Goal: Task Accomplishment & Management: Manage account settings

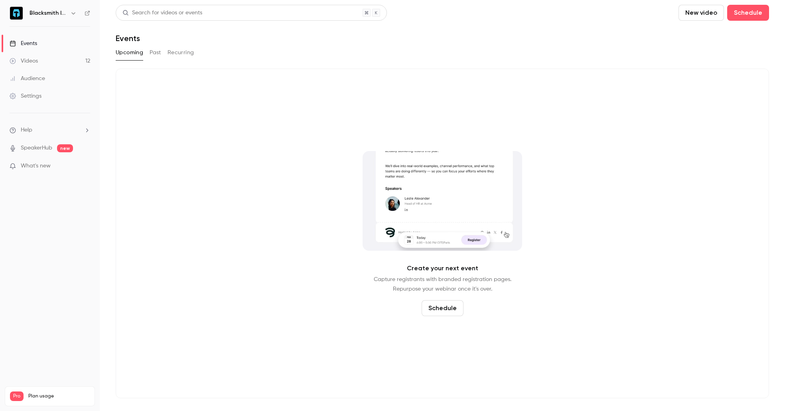
click at [61, 63] on link "Videos 12" at bounding box center [50, 61] width 100 height 18
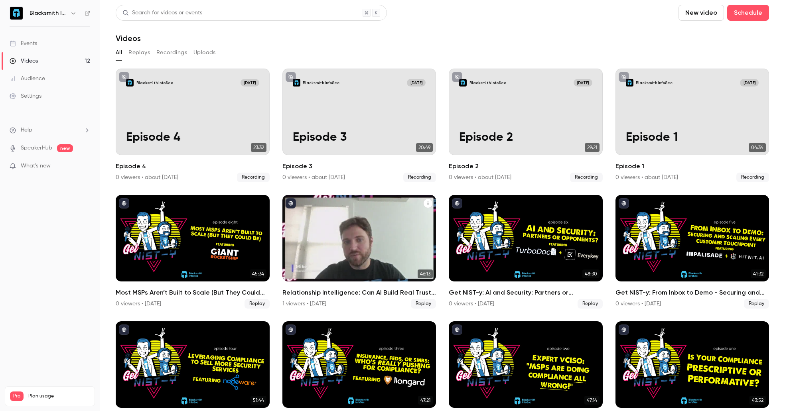
click at [429, 251] on div "Relationship Intelligence: Can AI Build Real Trust in Sales and Security?" at bounding box center [359, 238] width 154 height 87
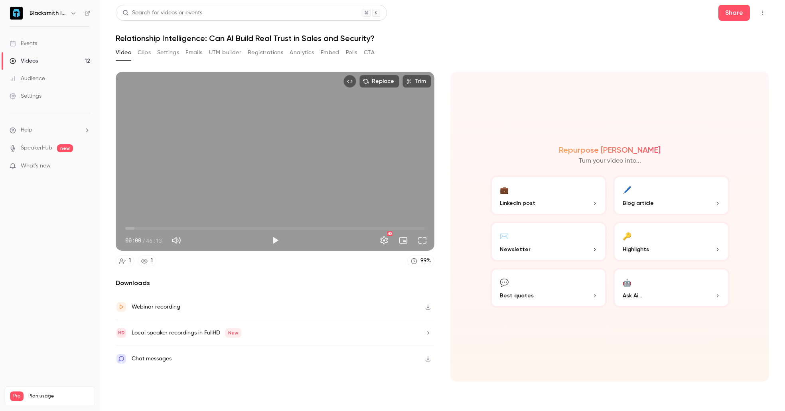
click at [172, 51] on button "Settings" at bounding box center [168, 52] width 22 height 13
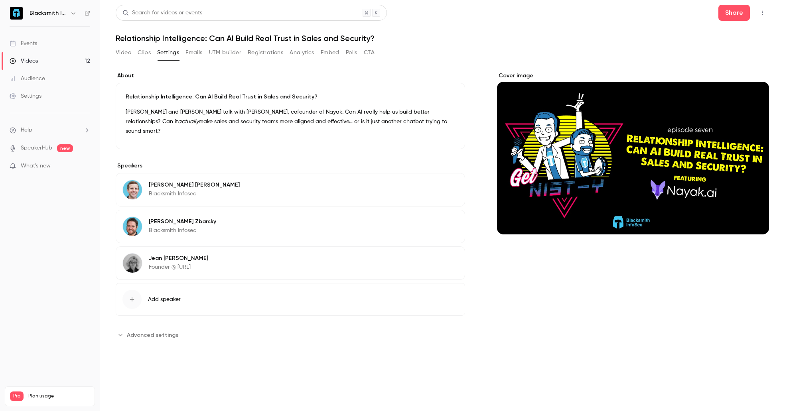
click at [658, 157] on div "Cover image" at bounding box center [633, 153] width 272 height 163
click at [0, 0] on input "Cover image" at bounding box center [0, 0] width 0 height 0
click at [75, 162] on ul "Help SpeakerHub new What's new" at bounding box center [50, 148] width 100 height 71
click at [69, 163] on p "What's new" at bounding box center [44, 166] width 68 height 8
